Goal: Use online tool/utility: Utilize a website feature to perform a specific function

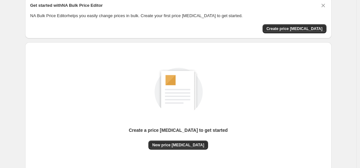
scroll to position [74, 0]
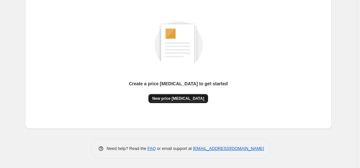
click at [183, 99] on span "New price [MEDICAL_DATA]" at bounding box center [178, 98] width 52 height 5
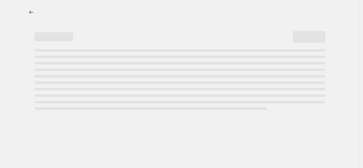
select select "percentage"
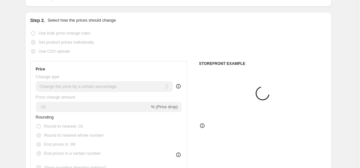
scroll to position [97, 0]
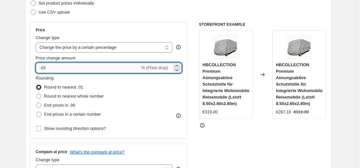
click at [73, 67] on input "-10" at bounding box center [88, 68] width 104 height 10
type input "-35"
click at [76, 20] on div "Step 2. Select how the prices should change Use bulk price change rules Set pro…" at bounding box center [178, 86] width 296 height 216
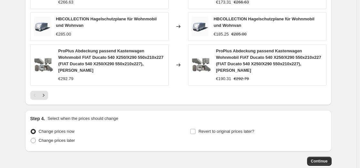
scroll to position [520, 0]
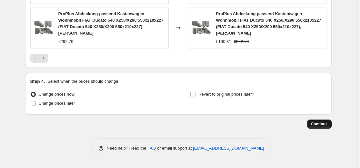
click at [319, 122] on span "Continue" at bounding box center [319, 123] width 17 height 5
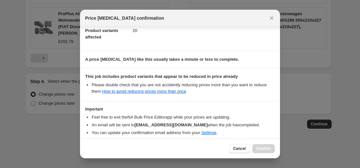
scroll to position [104, 0]
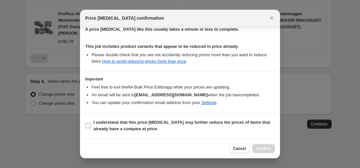
click at [196, 120] on b "I understand that this price [MEDICAL_DATA] may further reduce the prices of it…" at bounding box center [181, 125] width 176 height 11
click at [91, 123] on input "I understand that this price [MEDICAL_DATA] may further reduce the prices of it…" at bounding box center [87, 125] width 5 height 5
checkbox input "true"
click at [260, 149] on span "Confirm" at bounding box center [263, 148] width 15 height 5
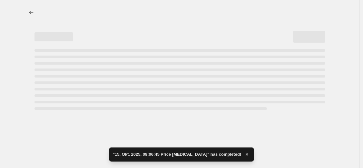
select select "percentage"
